Goal: Transaction & Acquisition: Book appointment/travel/reservation

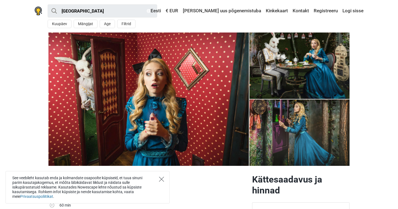
click at [161, 177] on icon "Close" at bounding box center [161, 179] width 5 height 5
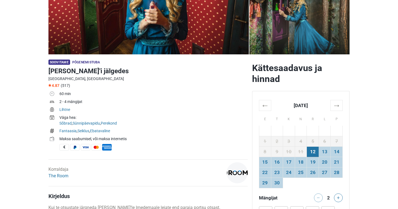
scroll to position [121, 0]
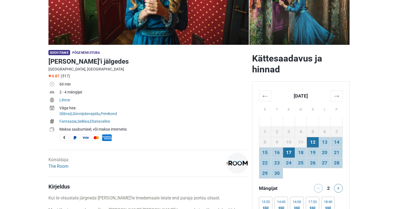
click at [288, 155] on td "17" at bounding box center [289, 153] width 12 height 10
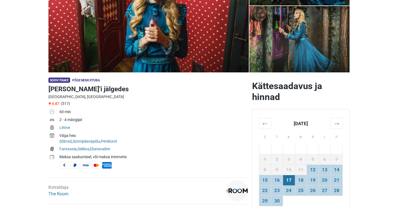
scroll to position [155, 0]
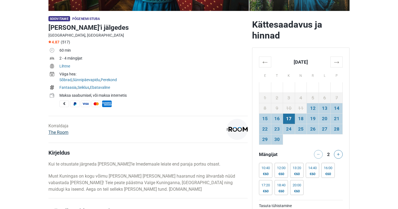
click at [64, 132] on link "The Room" at bounding box center [58, 132] width 20 height 5
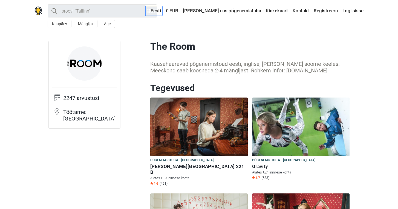
click at [162, 11] on link "Eesti" at bounding box center [153, 11] width 17 height 10
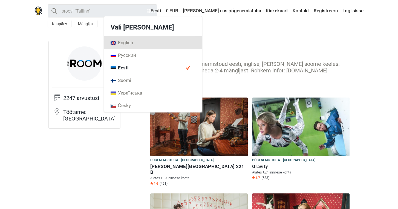
click at [133, 45] on span "English" at bounding box center [122, 43] width 22 height 6
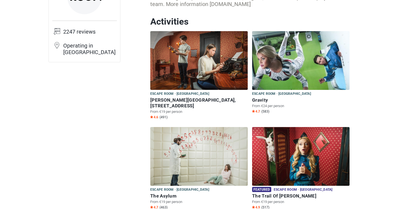
scroll to position [81, 0]
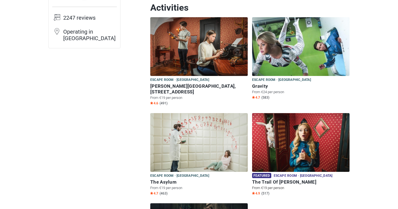
click at [300, 125] on img at bounding box center [300, 142] width 97 height 59
click at [271, 180] on h6 "The Trail Of Alice" at bounding box center [300, 183] width 97 height 6
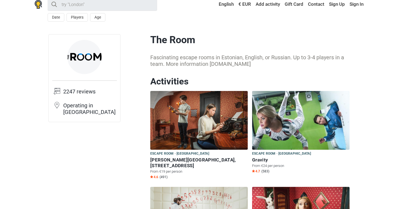
scroll to position [6, 0]
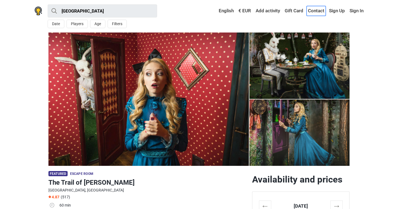
click at [316, 10] on link "Contact" at bounding box center [316, 11] width 19 height 10
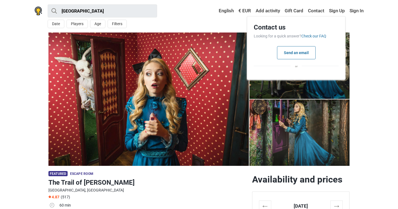
click at [207, 21] on div "[GEOGRAPHIC_DATA] All Escape room Outdoors Experience Action game Kids playroom…" at bounding box center [199, 16] width 342 height 33
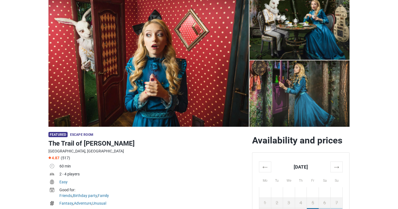
scroll to position [48, 0]
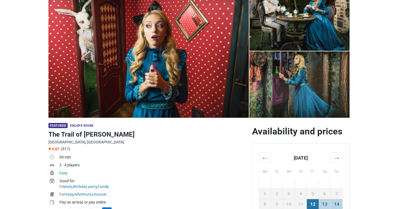
click at [190, 68] on img at bounding box center [148, 51] width 200 height 134
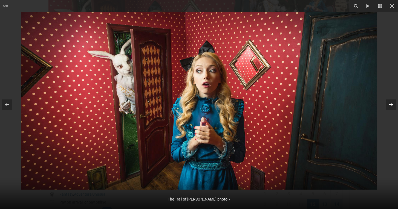
click at [390, 104] on icon at bounding box center [391, 105] width 7 height 7
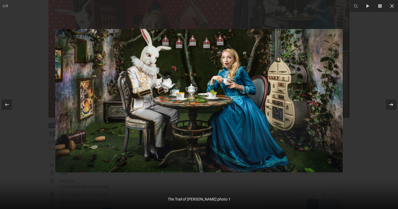
click at [390, 104] on icon at bounding box center [391, 105] width 7 height 7
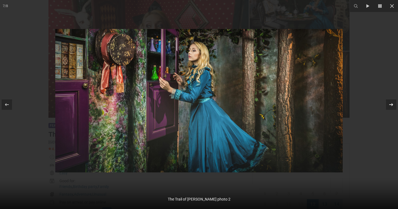
click at [390, 104] on icon at bounding box center [391, 105] width 7 height 7
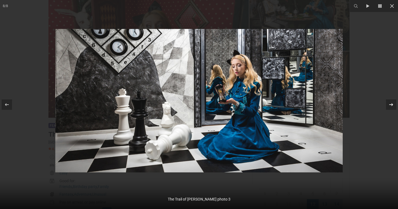
click at [390, 104] on icon at bounding box center [391, 104] width 4 height 3
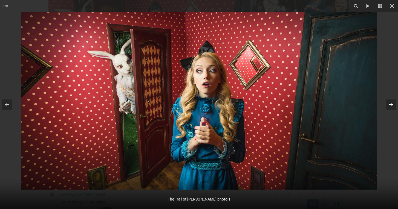
click at [390, 104] on icon at bounding box center [391, 104] width 4 height 3
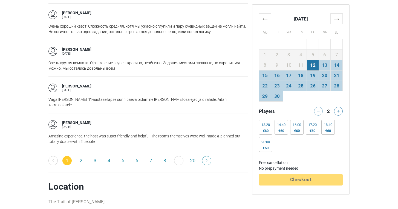
scroll to position [850, 0]
click at [190, 120] on div "[PERSON_NAME] [DATE]" at bounding box center [147, 124] width 199 height 9
